Goal: Information Seeking & Learning: Compare options

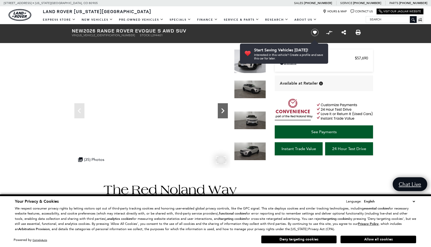
click at [221, 109] on icon "Next" at bounding box center [223, 111] width 10 height 10
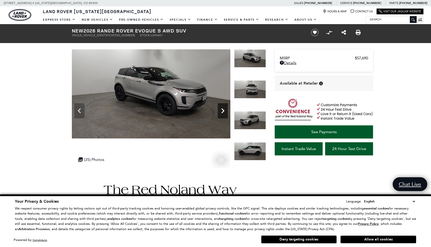
click at [221, 109] on icon "Next" at bounding box center [223, 111] width 10 height 10
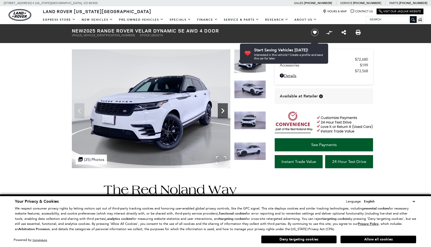
click at [221, 107] on icon "Next" at bounding box center [223, 111] width 10 height 10
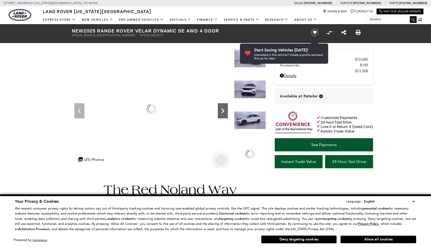
click at [221, 107] on icon "Next" at bounding box center [223, 111] width 10 height 10
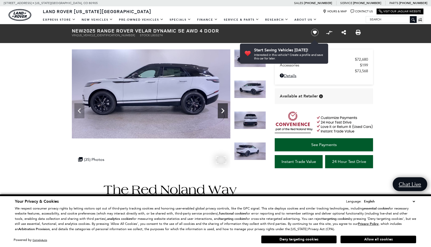
click at [221, 107] on icon "Next" at bounding box center [223, 111] width 10 height 10
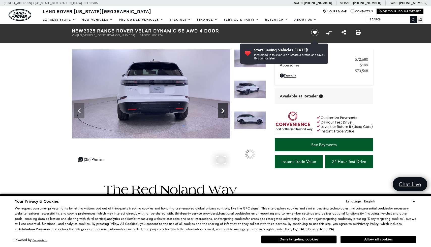
click at [221, 107] on icon "Next" at bounding box center [223, 111] width 10 height 10
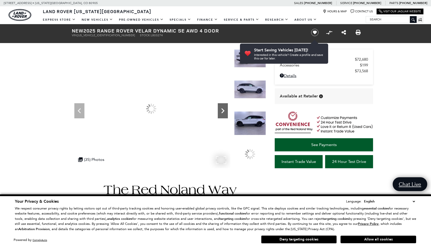
click at [221, 107] on icon "Next" at bounding box center [223, 111] width 10 height 10
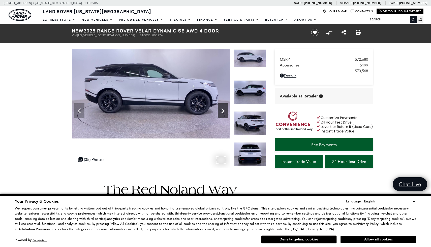
click at [221, 107] on icon "Next" at bounding box center [223, 111] width 10 height 10
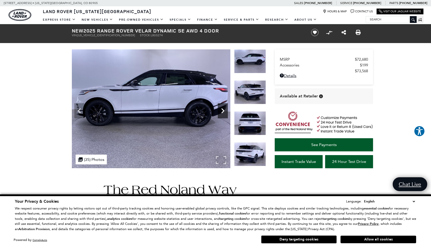
click at [221, 107] on icon "Next" at bounding box center [223, 111] width 10 height 10
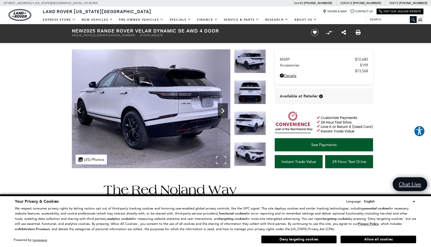
click at [221, 107] on icon "Next" at bounding box center [223, 111] width 10 height 10
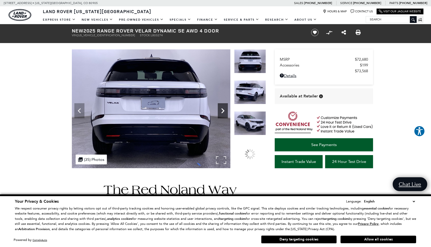
click at [221, 107] on icon "Next" at bounding box center [223, 111] width 10 height 10
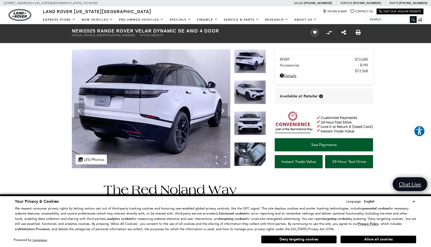
click at [185, 108] on img at bounding box center [151, 108] width 159 height 119
